Goal: Transaction & Acquisition: Purchase product/service

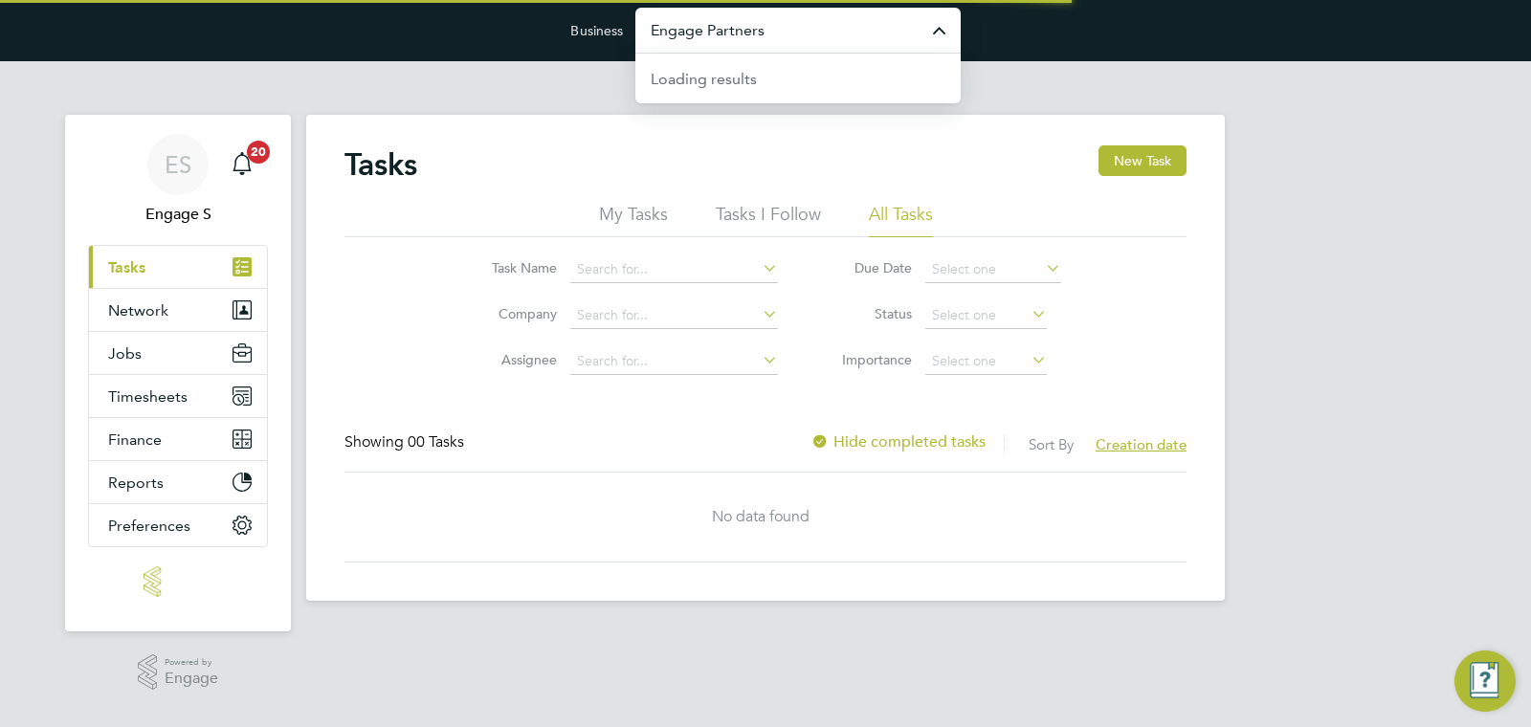
click at [819, 49] on input "Engage Partners" at bounding box center [797, 30] width 325 height 45
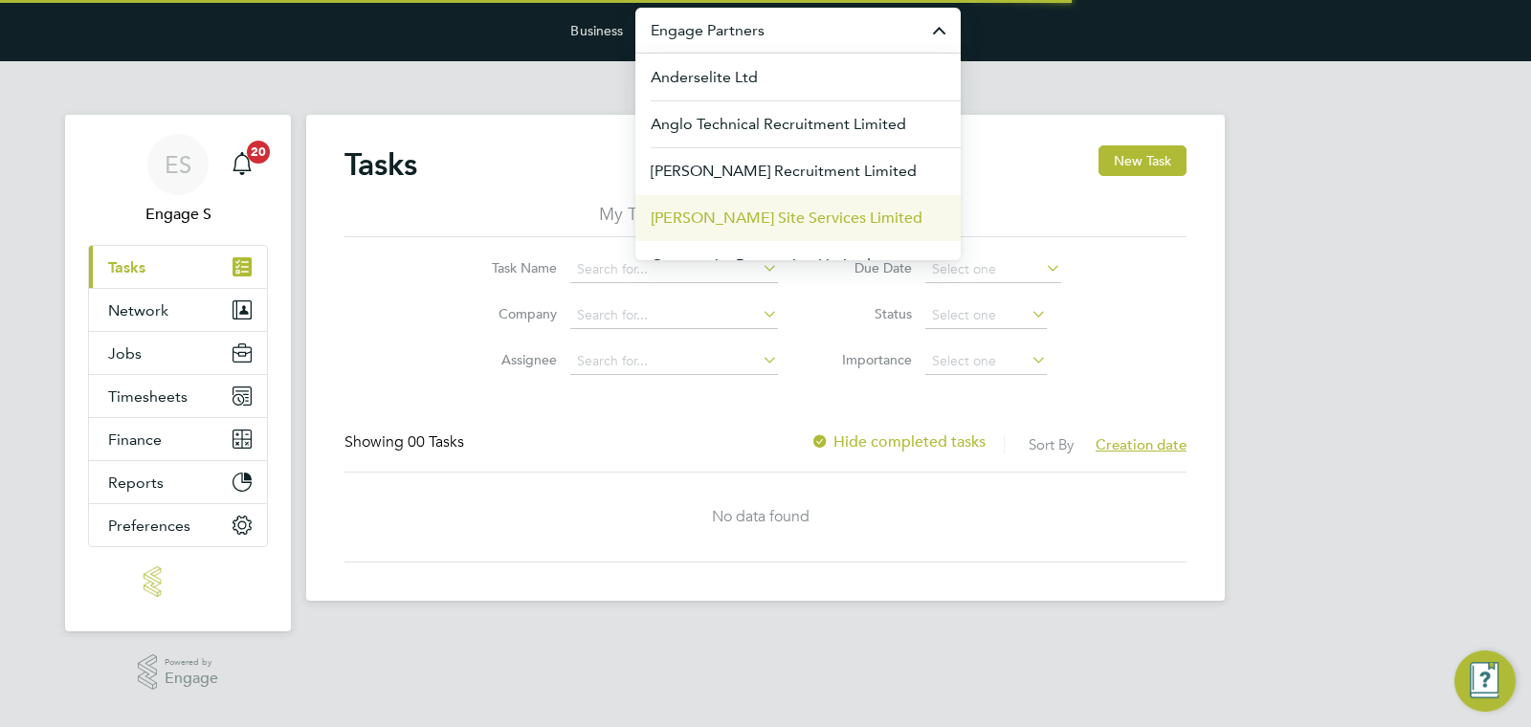
click at [750, 210] on span "Carmichael Site Services Limited" at bounding box center [787, 218] width 272 height 23
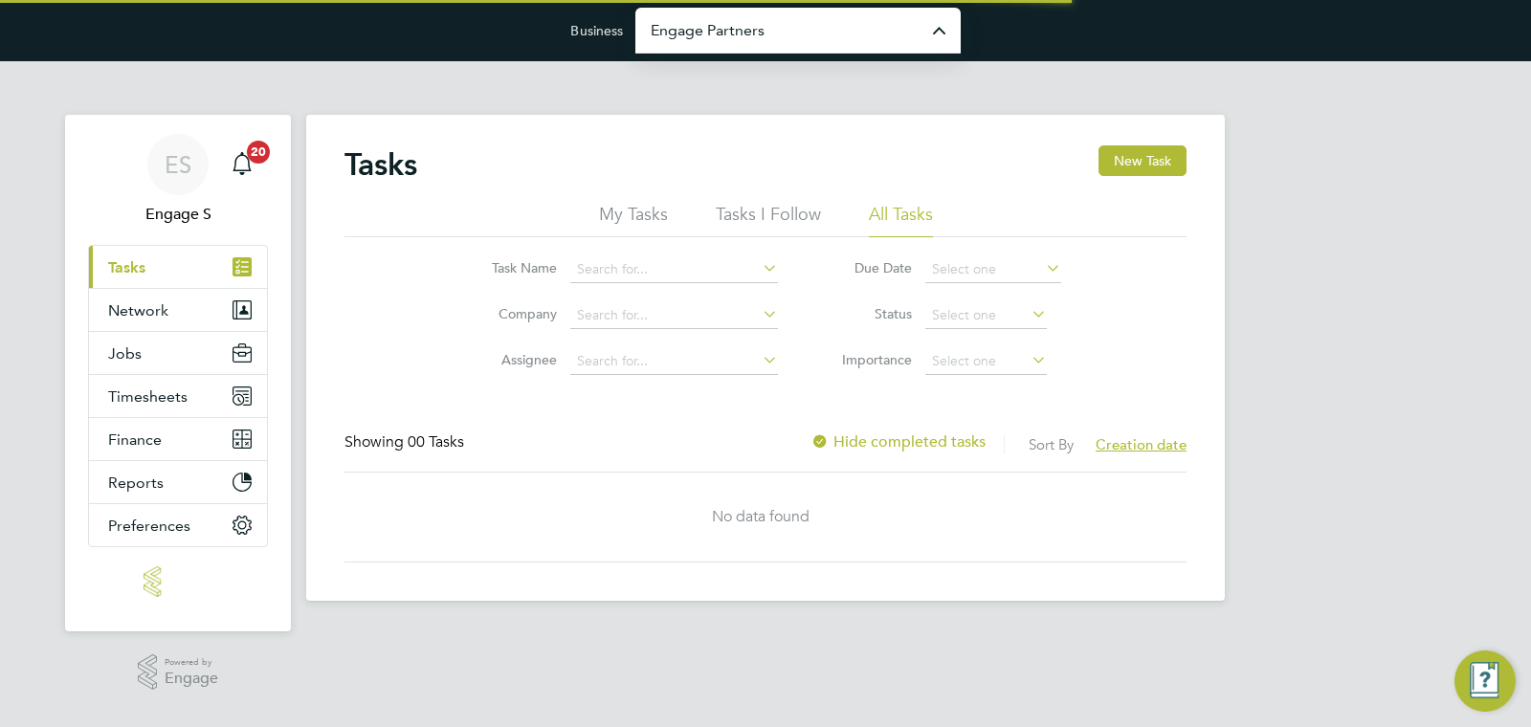
type input "Carmichael Site Services Limited"
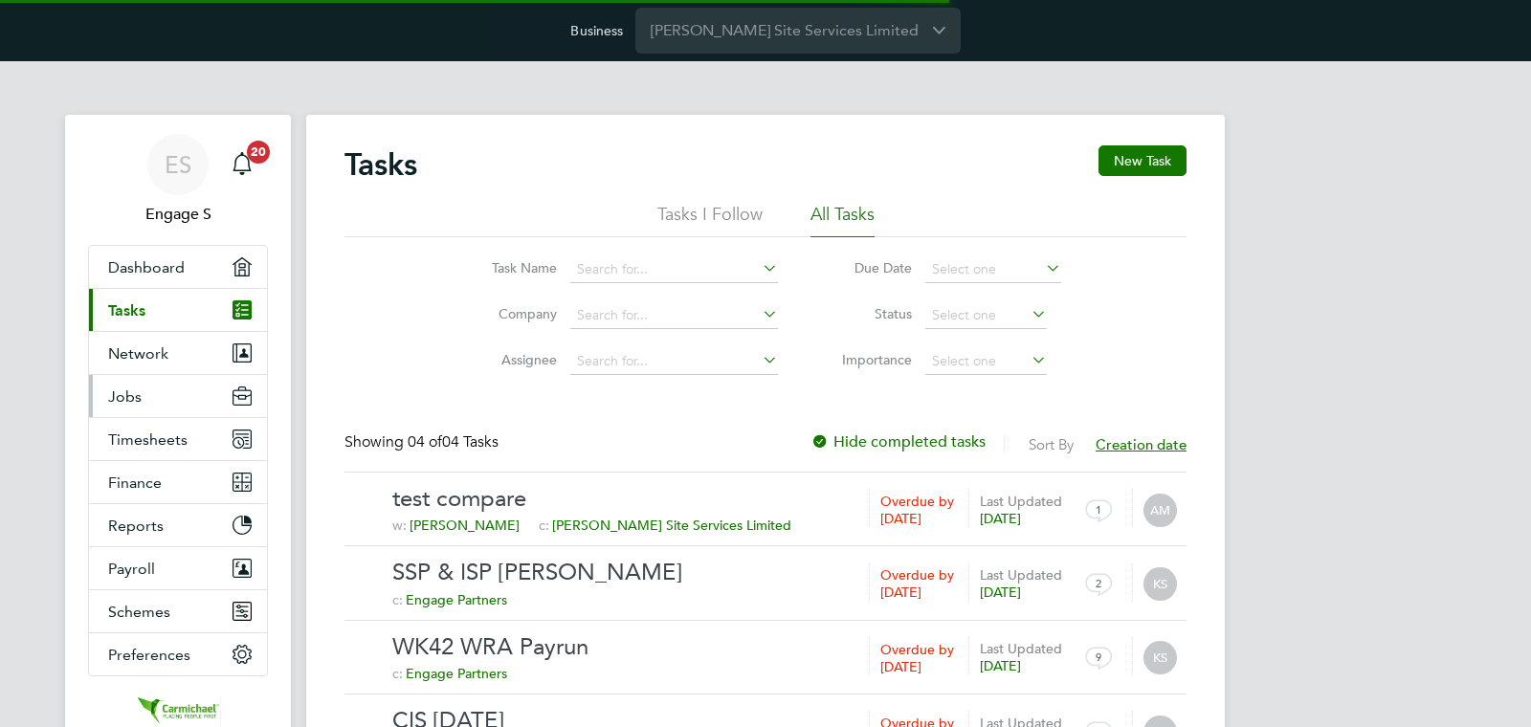
click at [147, 381] on button "Jobs" at bounding box center [178, 396] width 178 height 42
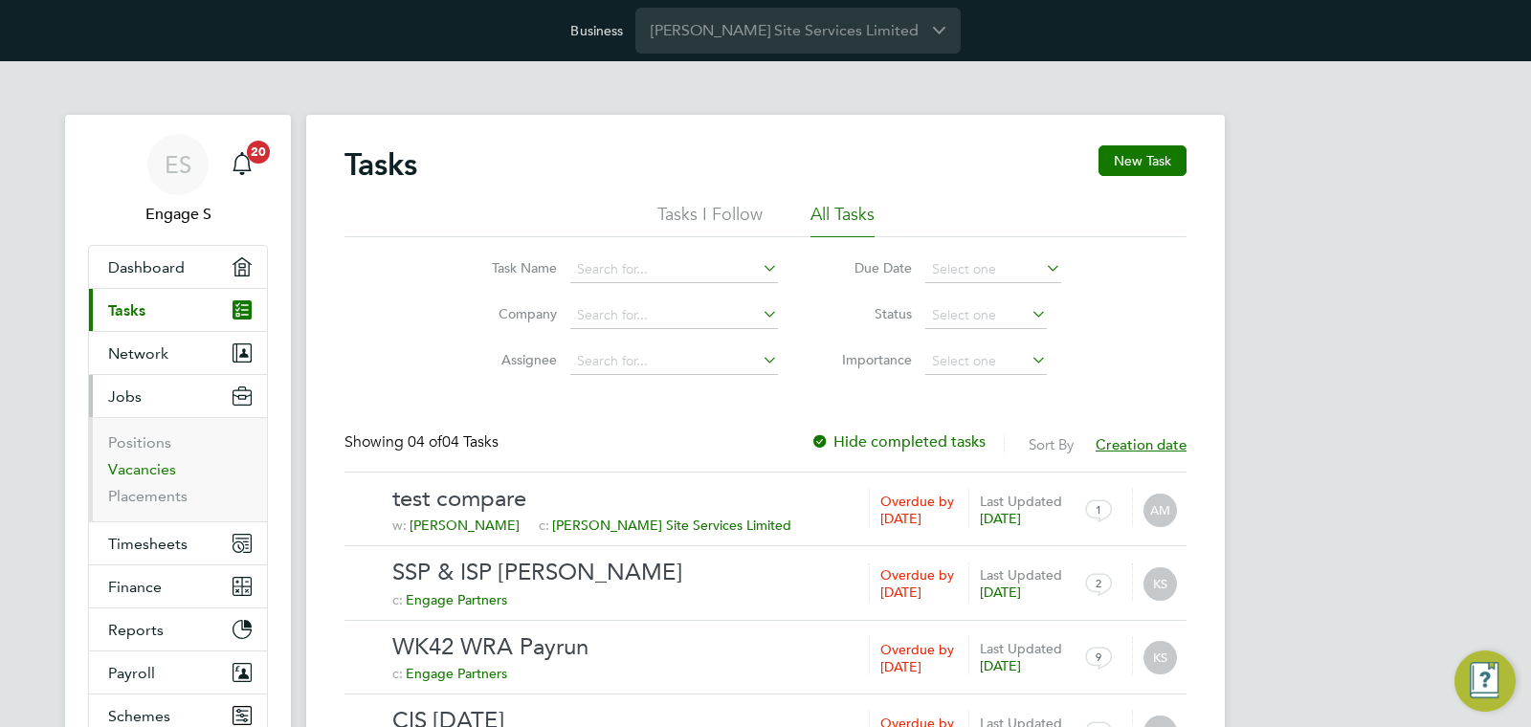
click at [162, 464] on link "Vacancies" at bounding box center [142, 469] width 68 height 18
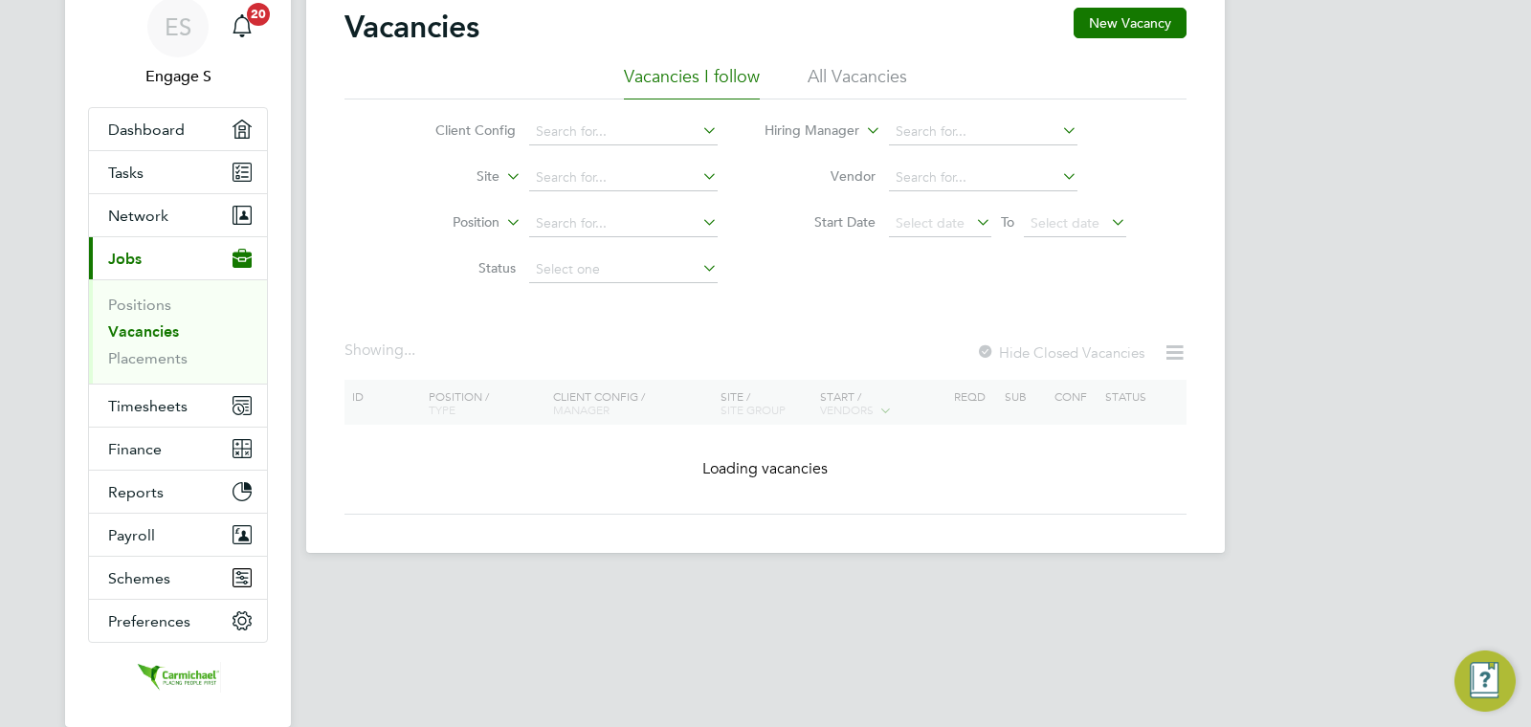
scroll to position [220, 0]
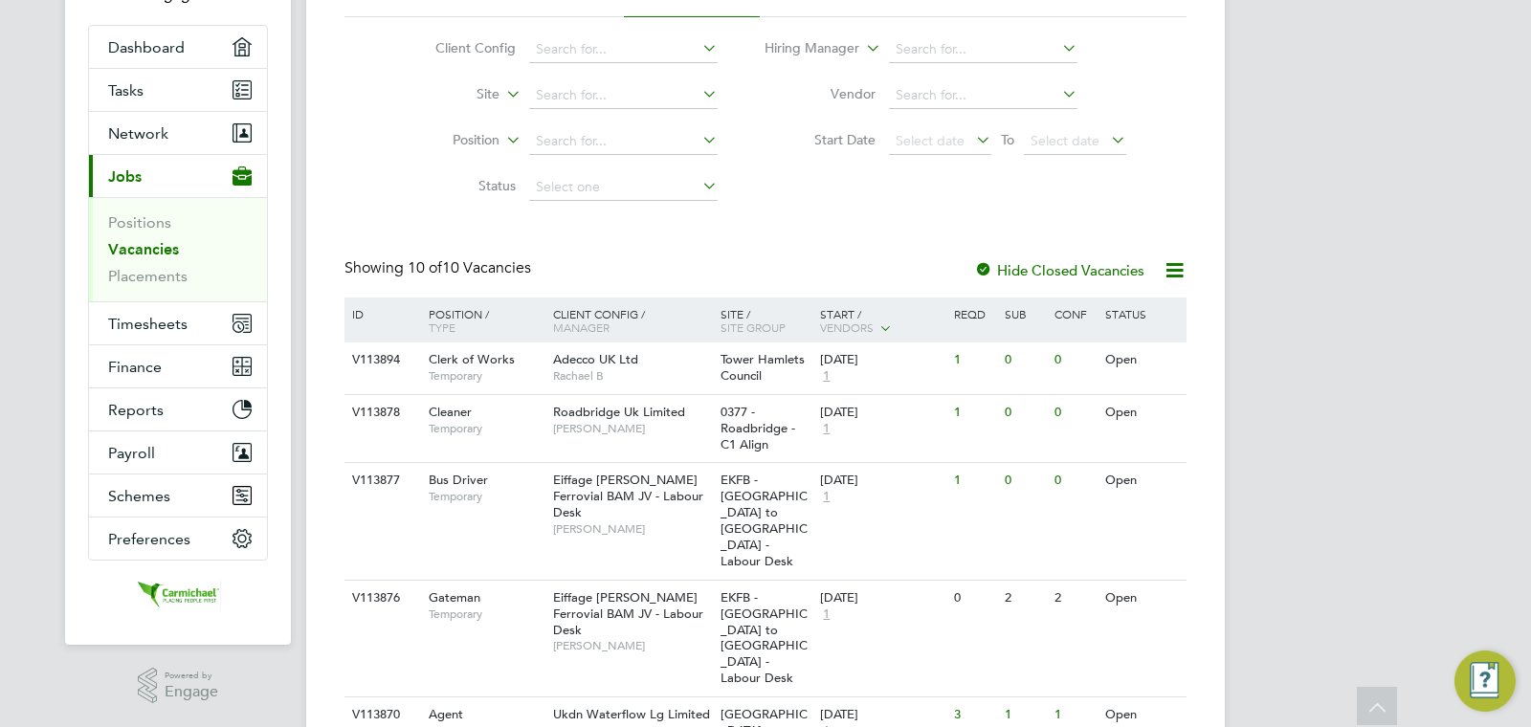
click at [684, 435] on div "Roadbridge Uk Limited Tom E" at bounding box center [631, 420] width 167 height 50
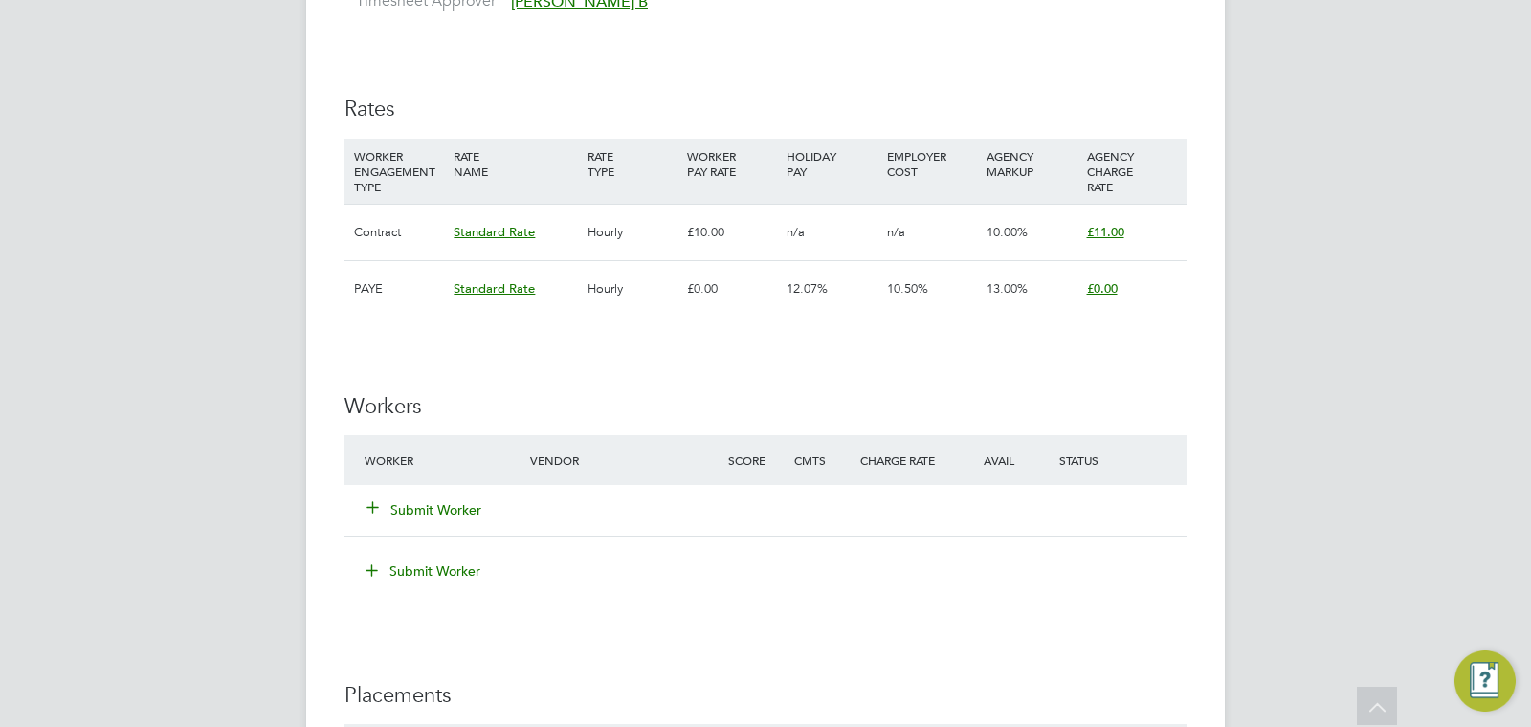
scroll to position [1178, 0]
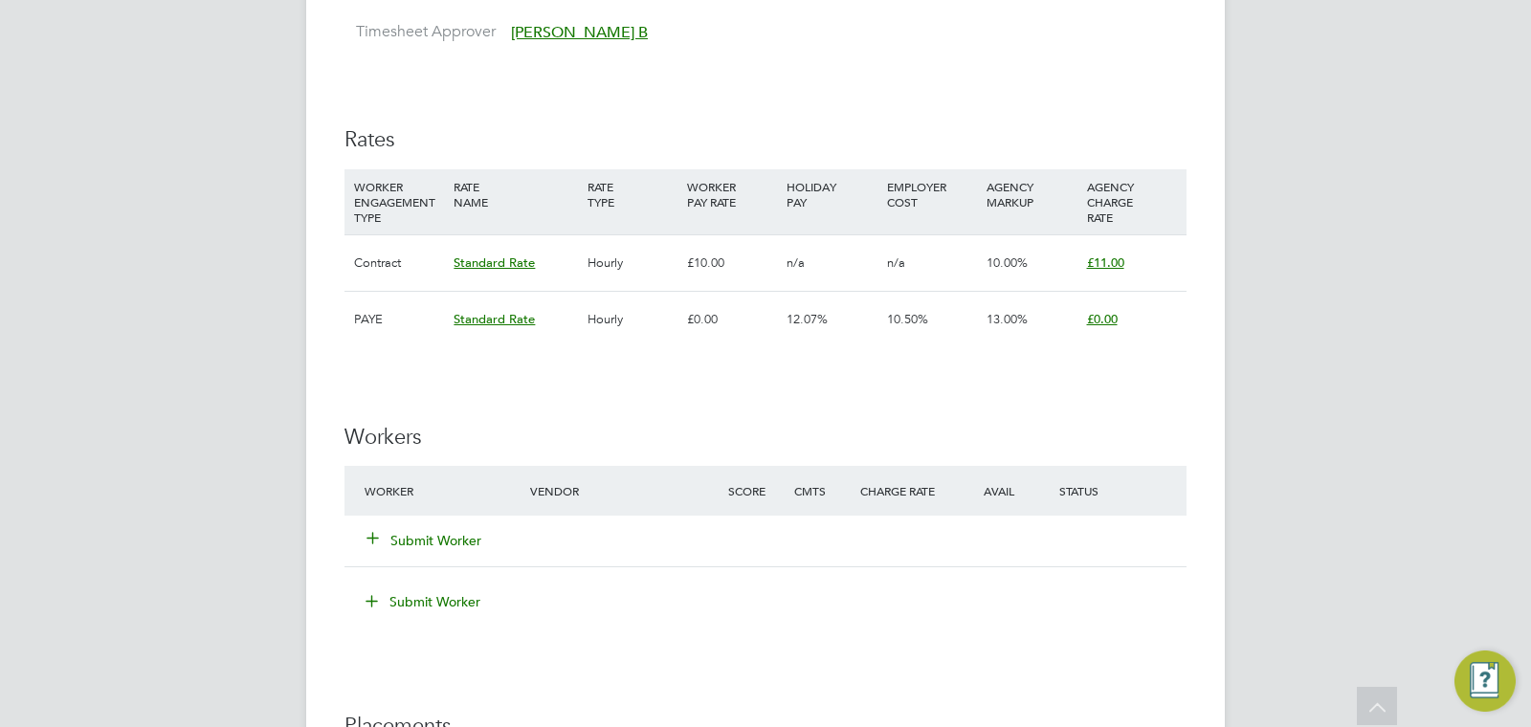
click at [1101, 257] on span "£11.00" at bounding box center [1105, 263] width 37 height 16
